Goal: Task Accomplishment & Management: Manage account settings

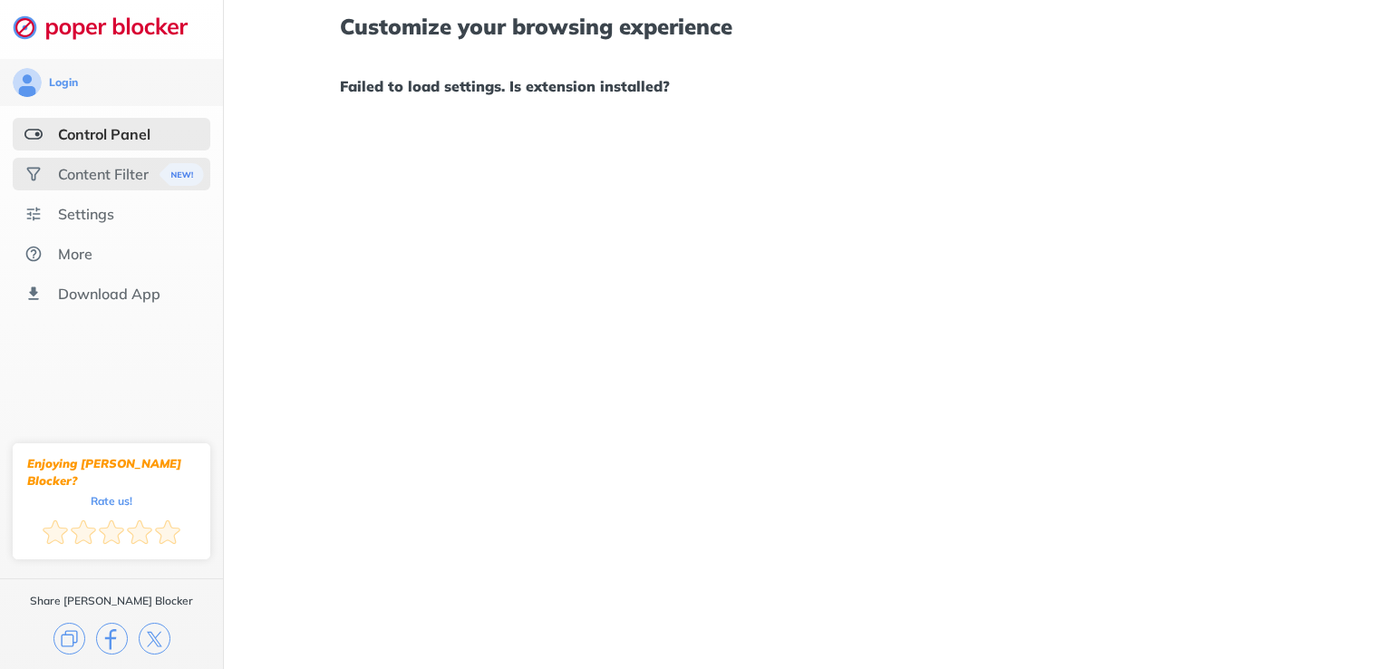
click at [180, 179] on img at bounding box center [182, 174] width 44 height 23
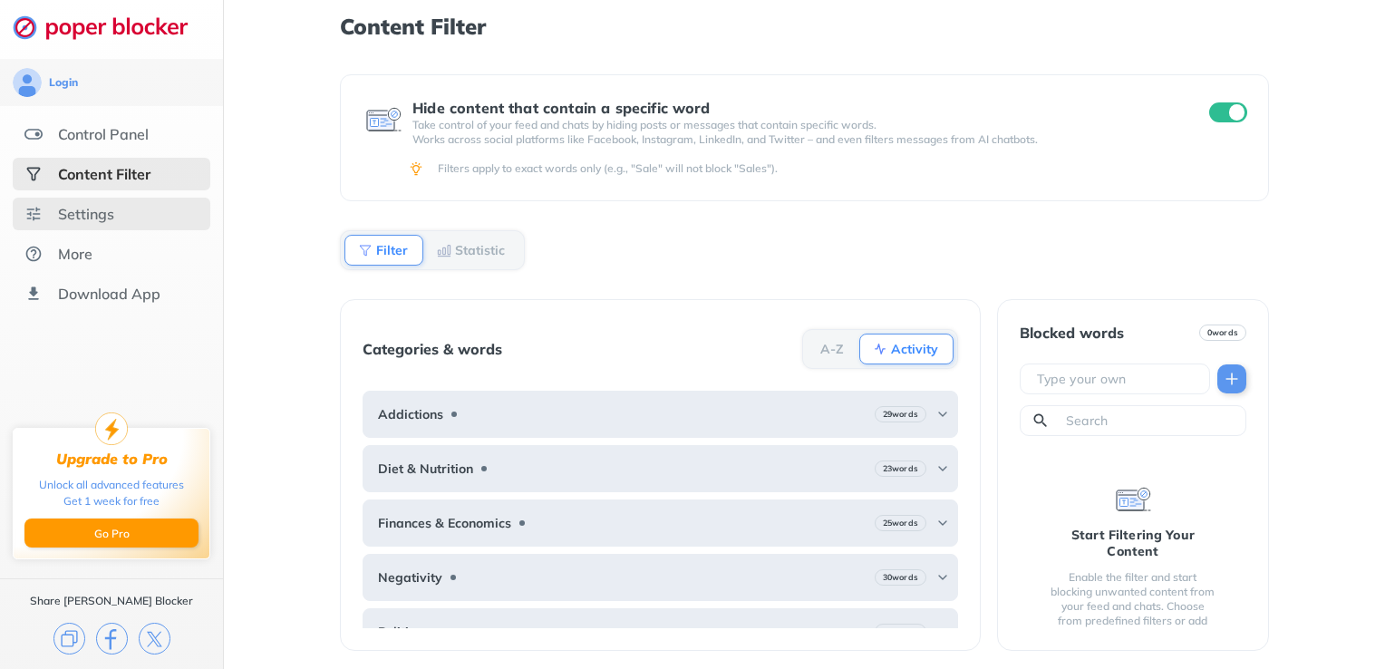
click at [151, 222] on div "Settings" at bounding box center [112, 214] width 198 height 33
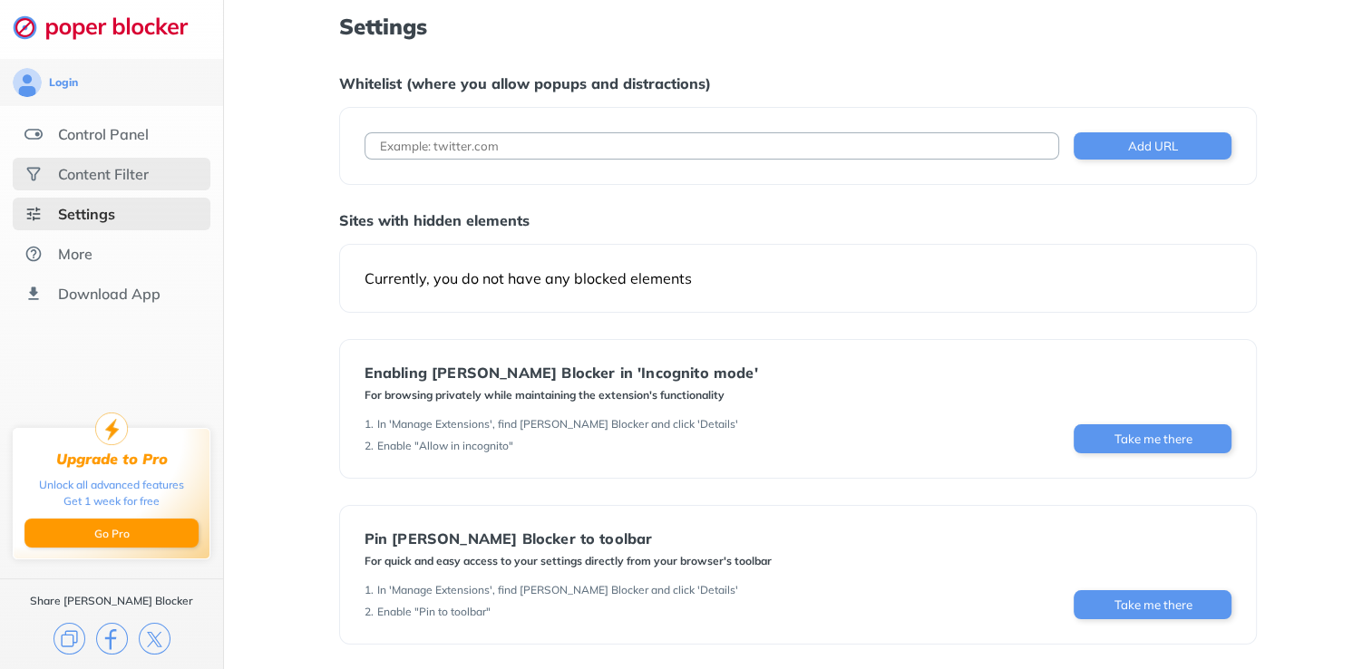
click at [728, 165] on div "Add URL" at bounding box center [798, 146] width 918 height 78
click at [709, 147] on input at bounding box center [711, 145] width 695 height 27
paste input "file:///C:/Users/theoz/AppData/Local/Temp/8642ea4d-81f8-4ebb-912b-daa4b687ef09_…"
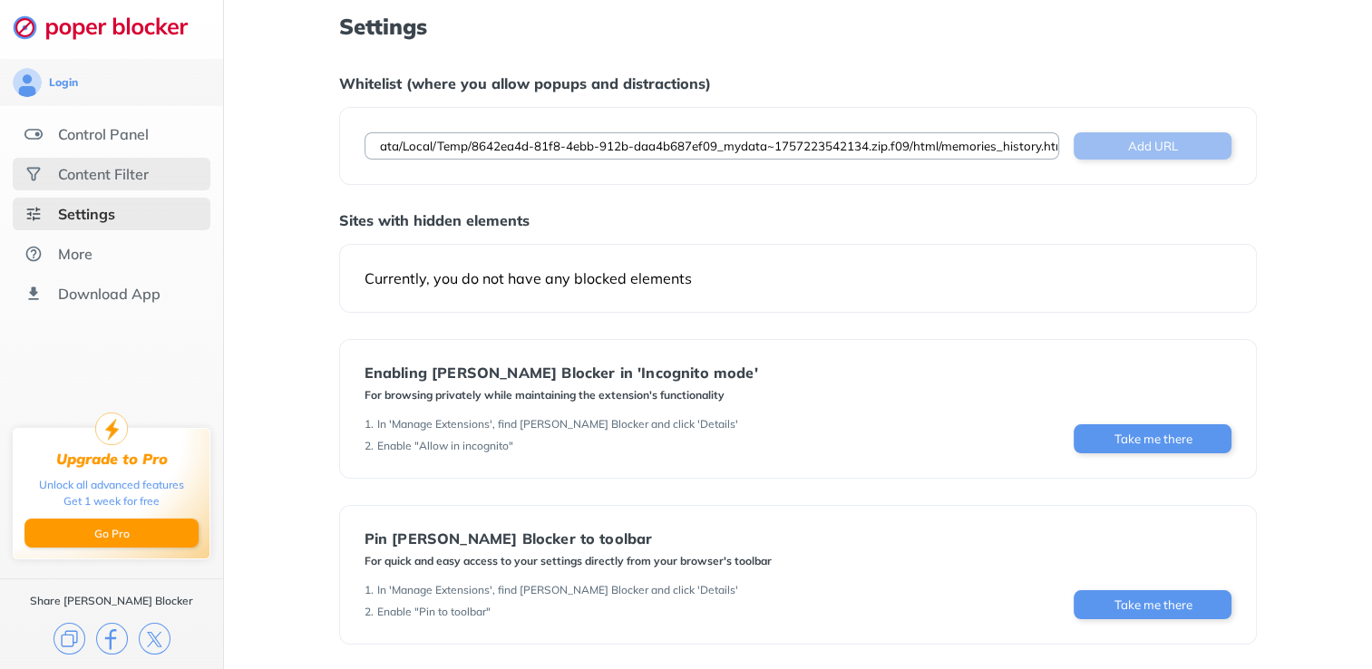
type input "file:///C:/Users/theoz/AppData/Local/Temp/8642ea4d-81f8-4ebb-912b-daa4b687ef09_…"
click at [1095, 158] on button "Add URL" at bounding box center [1152, 145] width 158 height 27
click at [1166, 150] on button "Add URL" at bounding box center [1152, 145] width 158 height 27
click at [1145, 149] on button "Add URL" at bounding box center [1152, 145] width 158 height 27
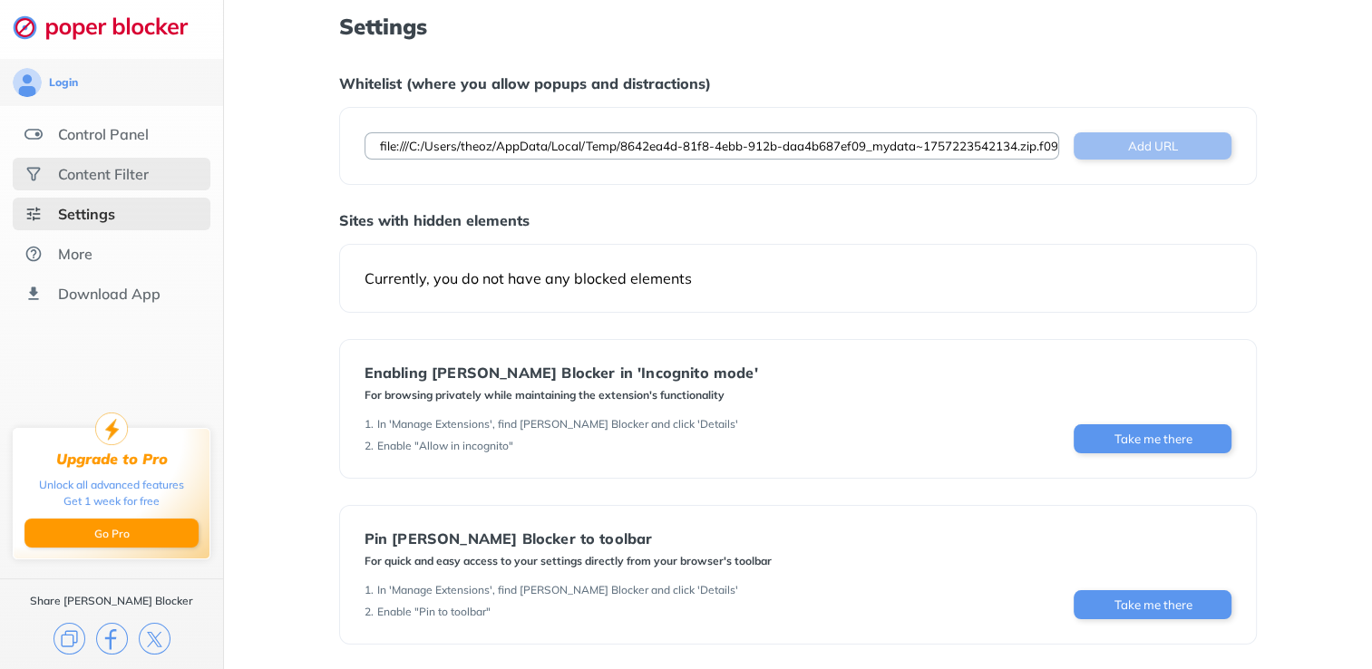
click at [1145, 149] on button "Add URL" at bounding box center [1152, 145] width 158 height 27
